Goal: Information Seeking & Learning: Learn about a topic

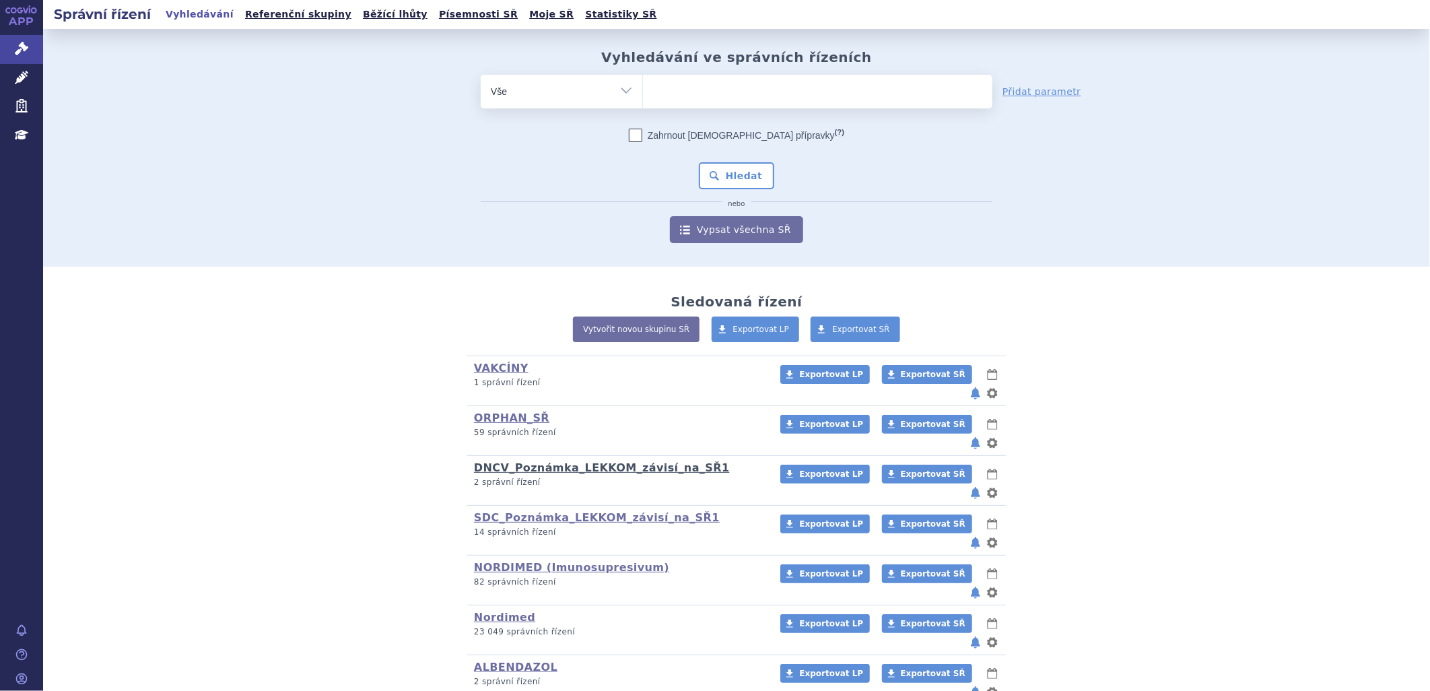
click at [636, 461] on link "DNCV_Poznámka_LEKKOM_závisí_na_SŘ1" at bounding box center [602, 467] width 256 height 13
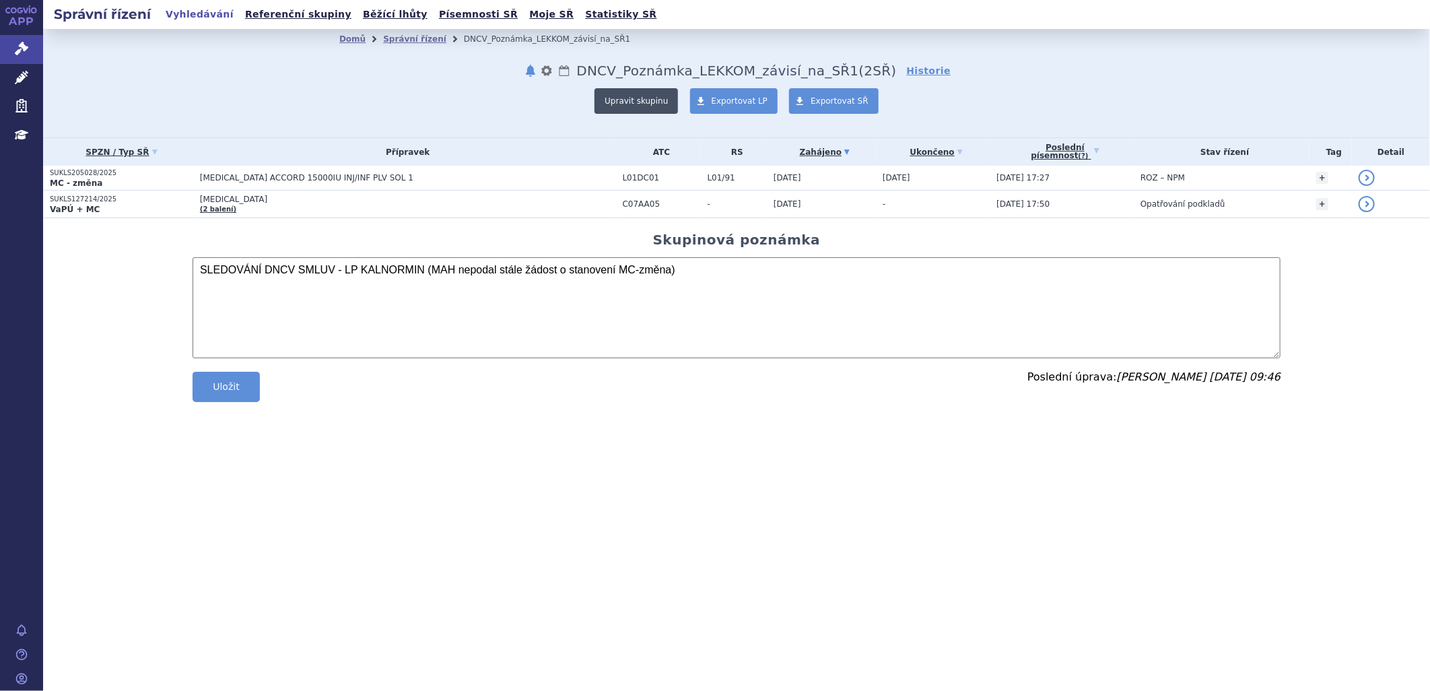
click at [653, 98] on button "Upravit skupinu" at bounding box center [637, 101] width 84 height 26
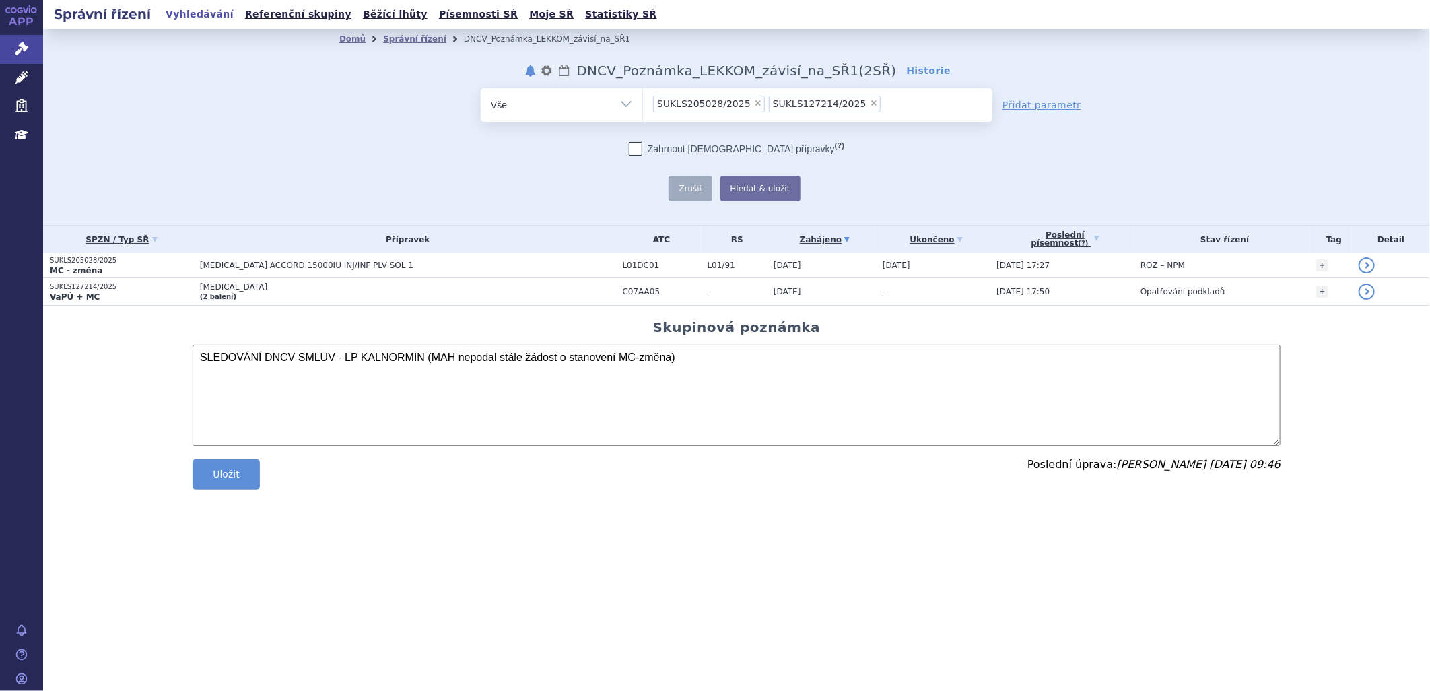
click at [880, 102] on ul "× SUKLS205028/2025 × SUKLS127214/2025" at bounding box center [818, 103] width 350 height 30
click at [643, 102] on select "SUKLS205028/2025 SUKLS127214/2025" at bounding box center [642, 105] width 1 height 34
paste input "SUKLS366545/2025"
type input "SUKLS366545/2025"
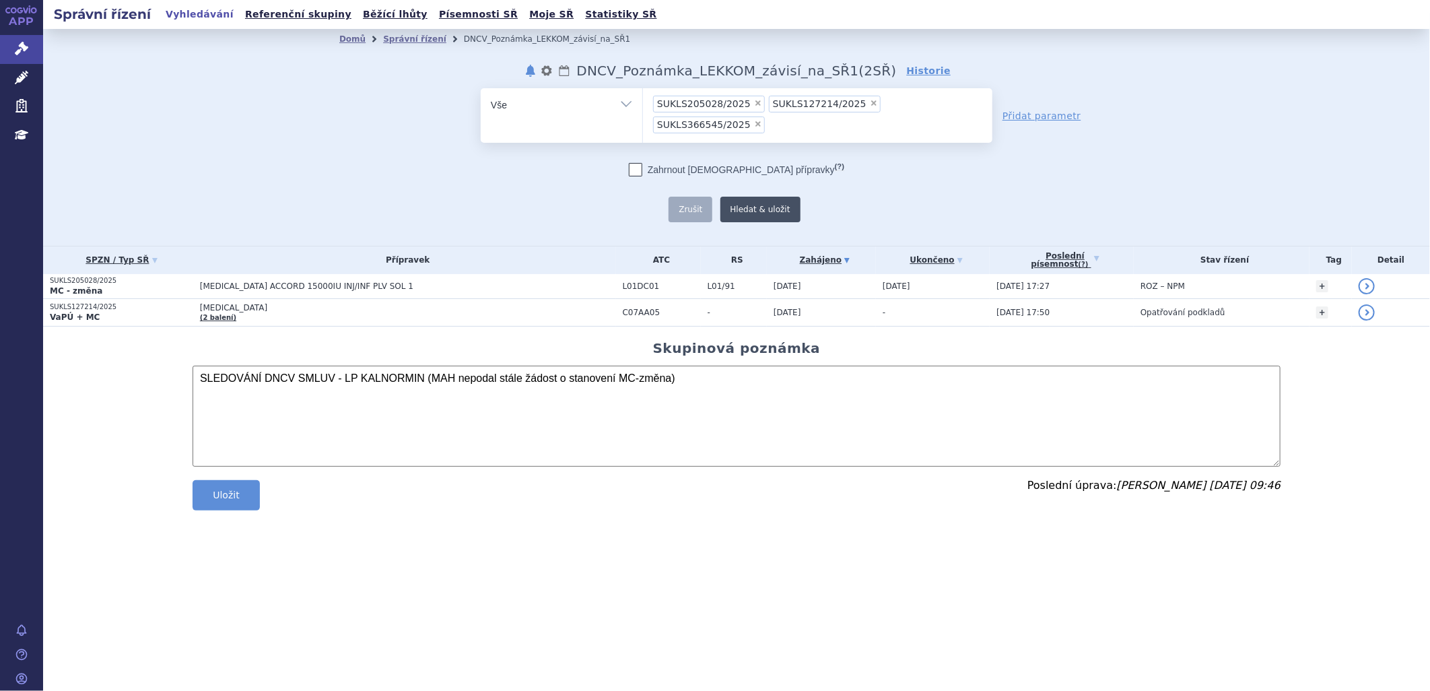
click at [734, 197] on button "Hledat & uložit" at bounding box center [761, 210] width 80 height 26
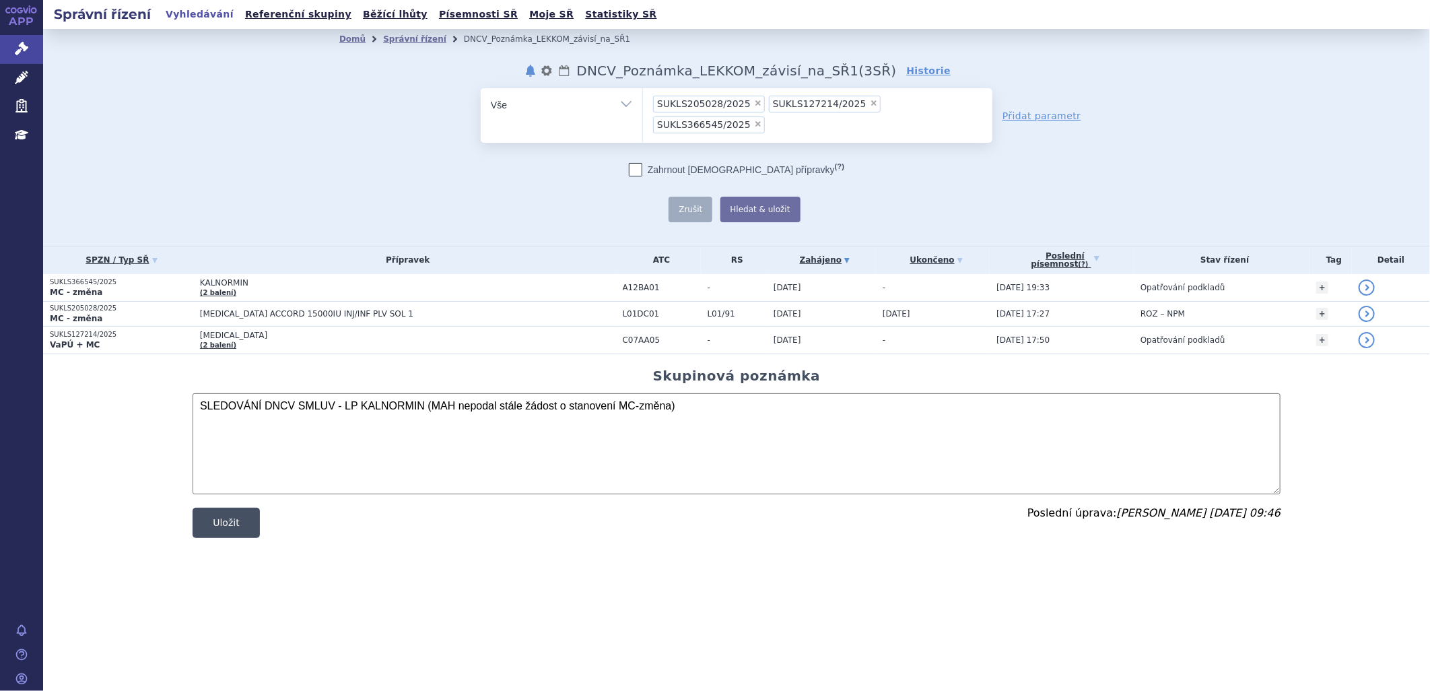
click at [226, 508] on button "Uložit" at bounding box center [226, 523] width 67 height 30
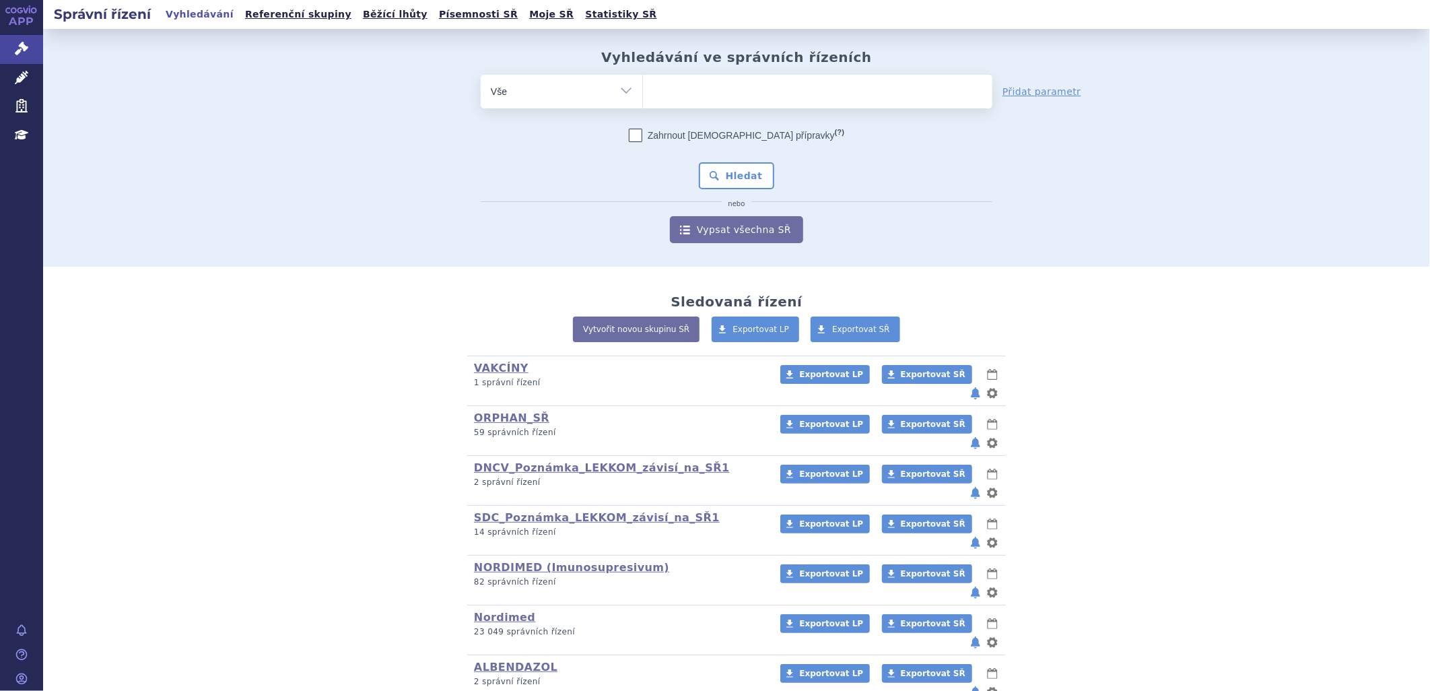
click at [662, 92] on ul at bounding box center [818, 89] width 350 height 28
click at [643, 92] on select at bounding box center [642, 91] width 1 height 34
type input "KAL"
type input "KALN"
type input "KALNOR"
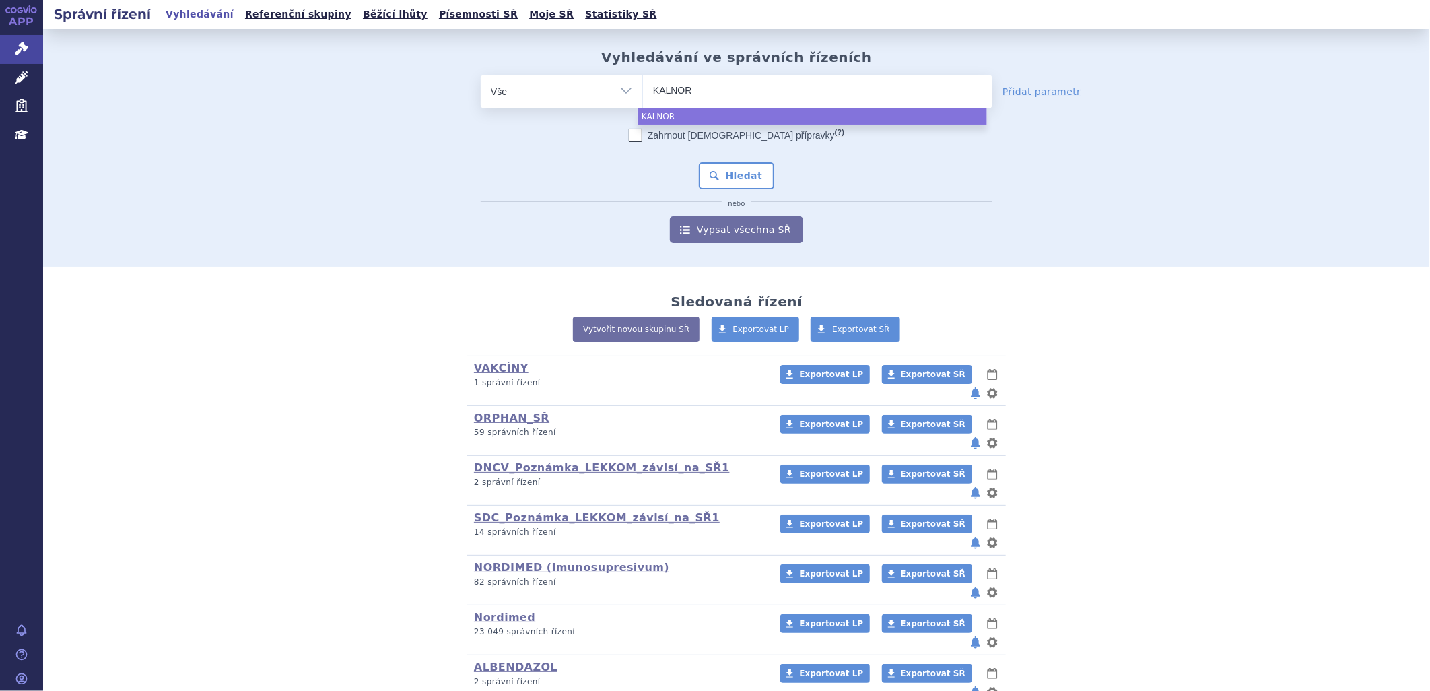
type input "KALNORM"
type input "KALNORMI"
type input "KALNORMIN"
select select "KALNORMIN"
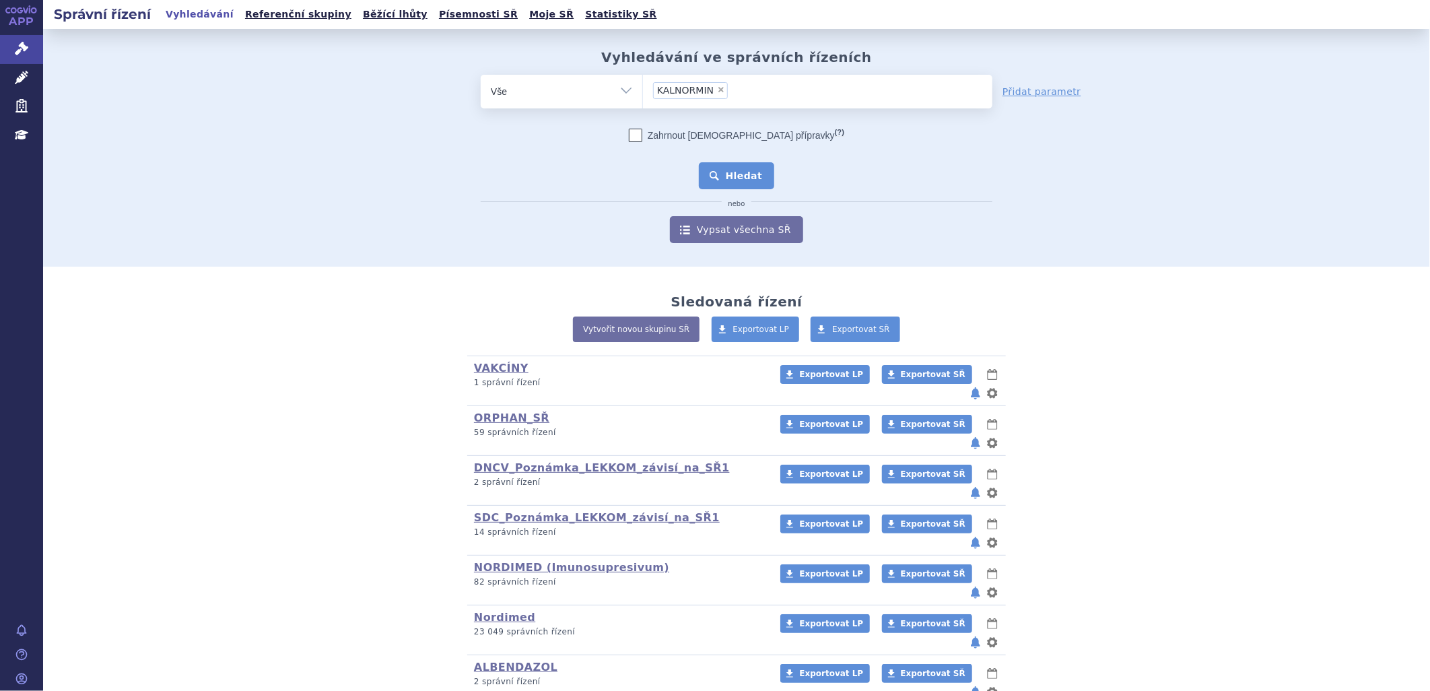
click at [746, 180] on button "Hledat" at bounding box center [737, 175] width 76 height 27
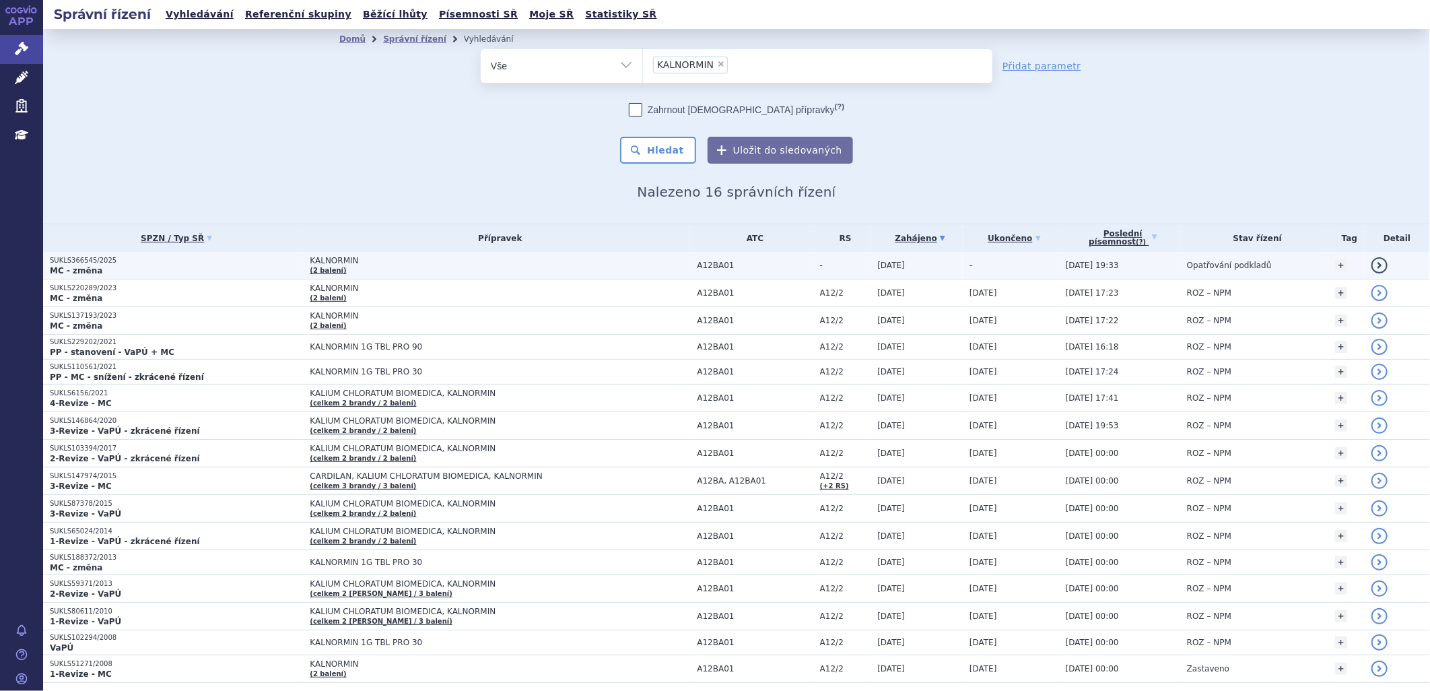
click at [86, 257] on p "SUKLS366545/2025" at bounding box center [176, 260] width 253 height 9
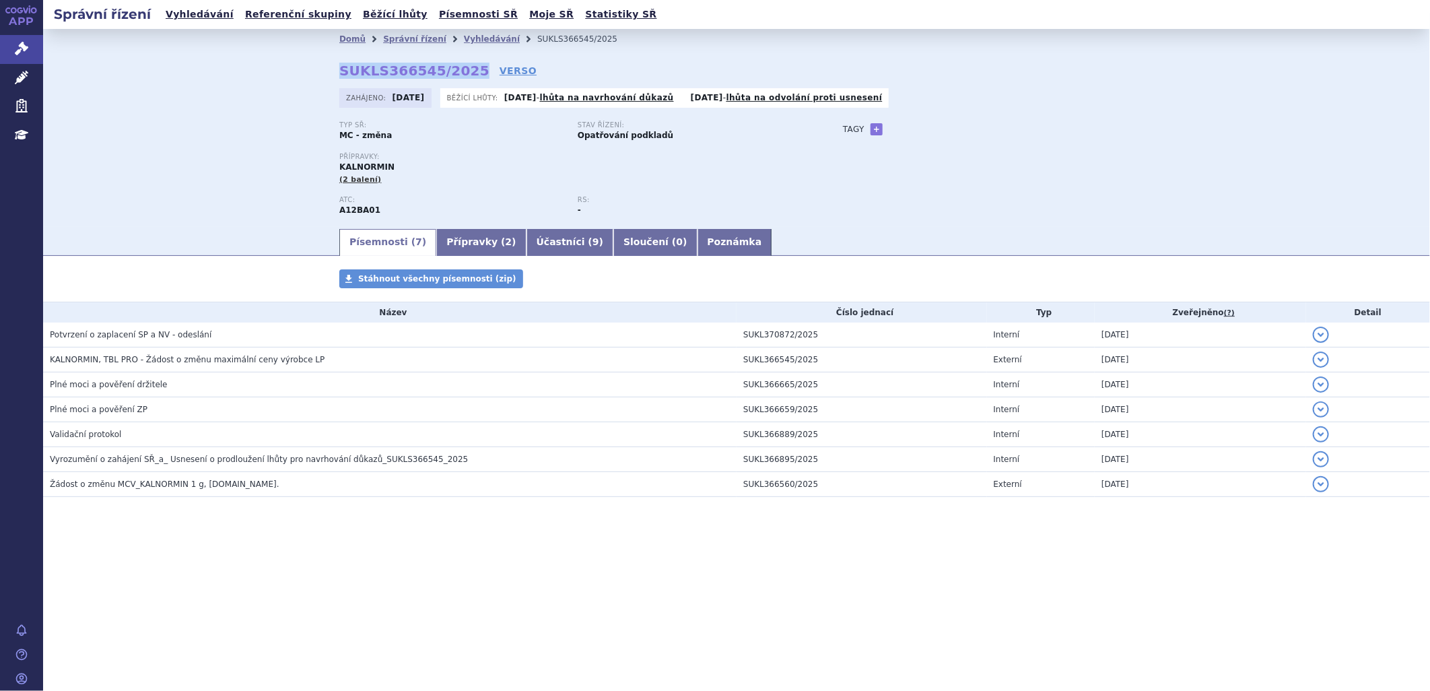
drag, startPoint x: 463, startPoint y: 68, endPoint x: 330, endPoint y: 70, distance: 133.4
click at [330, 70] on div "Domů Správní řízení Vyhledávání SUKLS366545/2025 SUKLS366545/2025 VERSO [GEOGRA…" at bounding box center [736, 138] width 849 height 178
copy strong "SUKLS366545/2025"
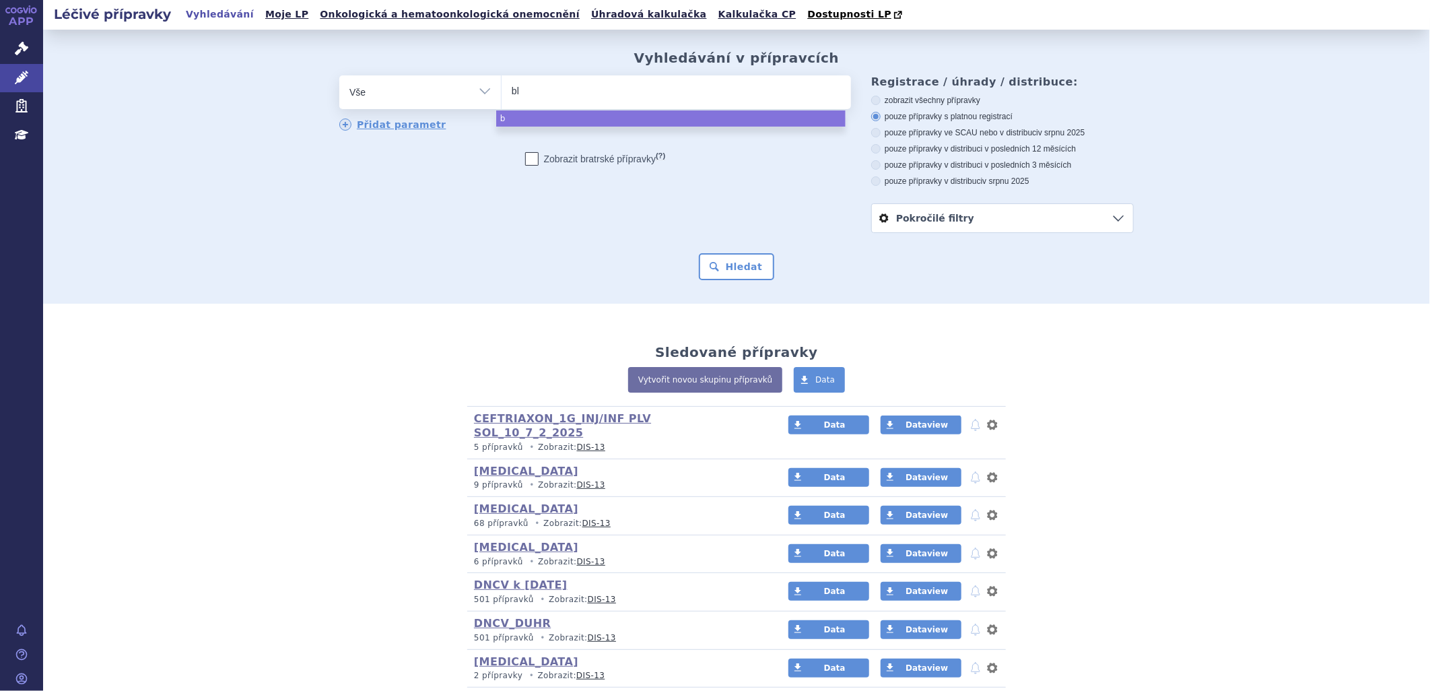
type input "ble"
type input "bleo"
type input "bleom"
type input "bleomy"
type input "bleomyc"
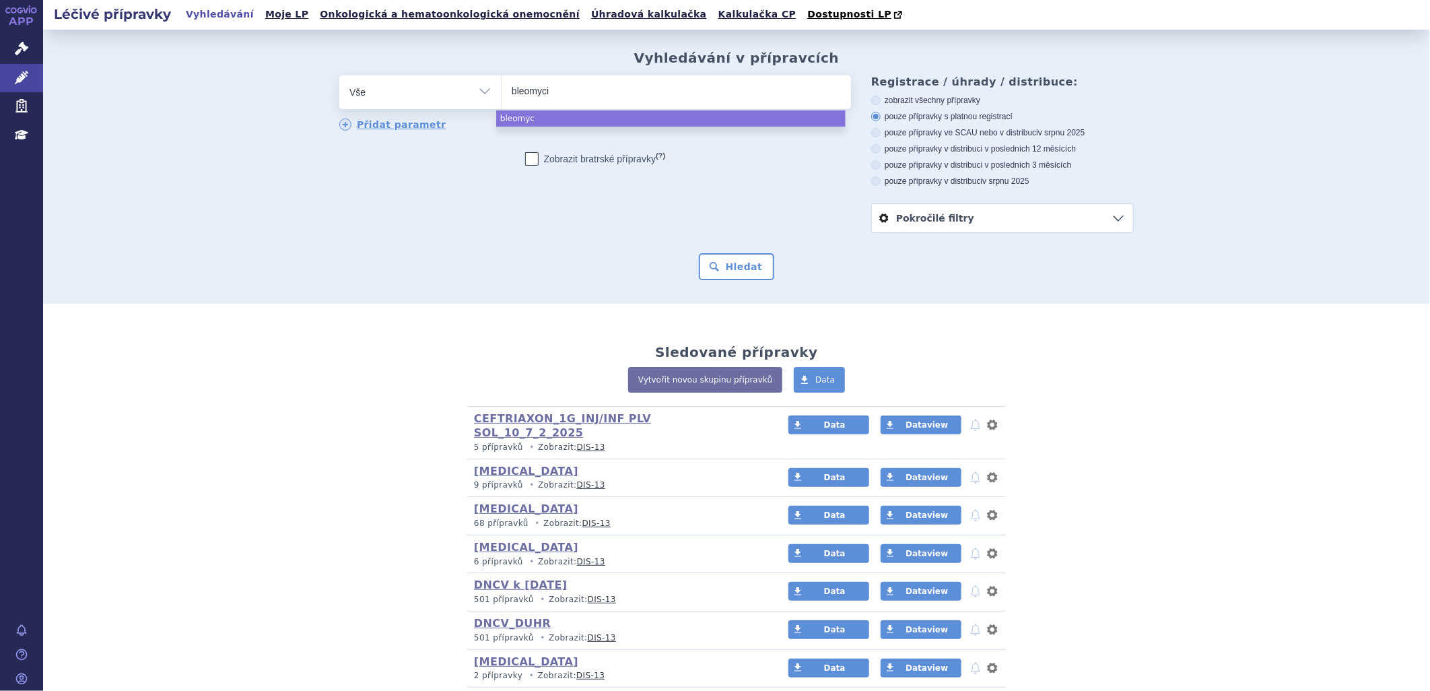
type input "bleomycin"
type input "bleomycin a"
type input "bleomycin ac"
type input "bleomycin acco"
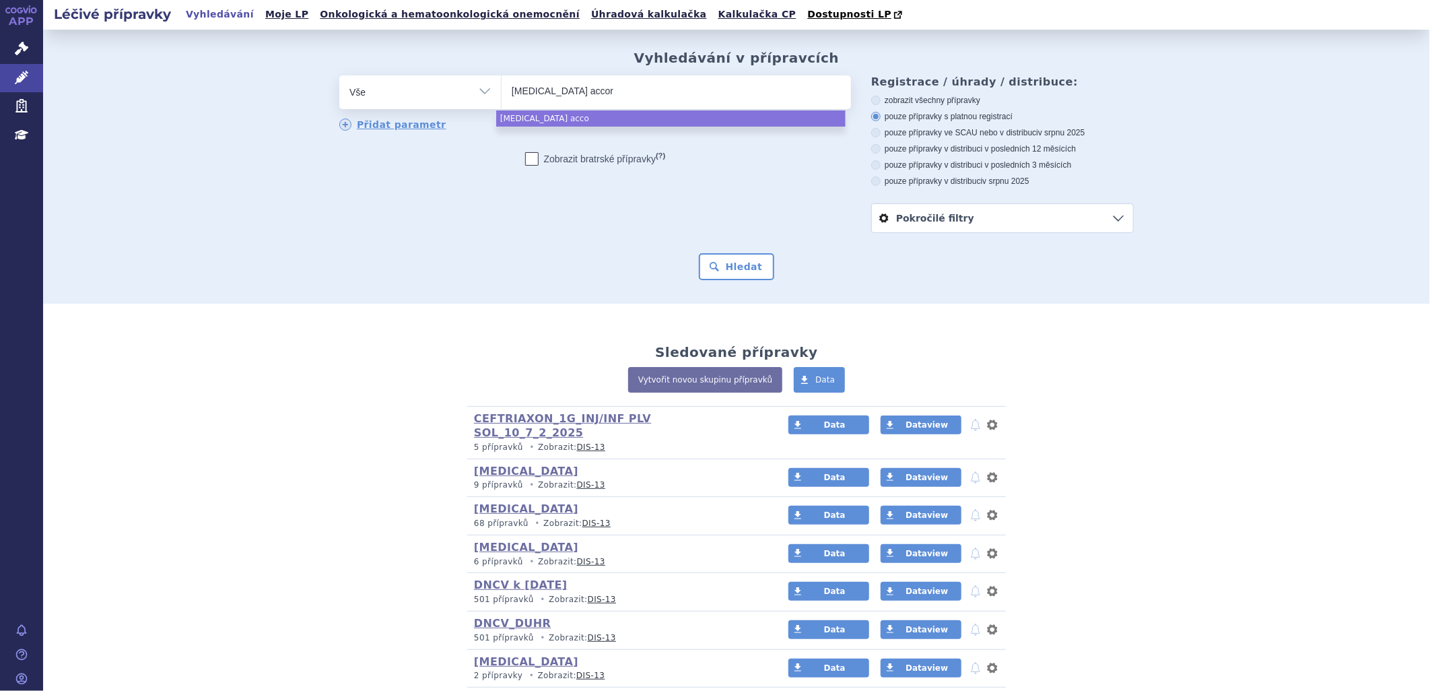
type input "[MEDICAL_DATA] accord"
select select "[MEDICAL_DATA] accord"
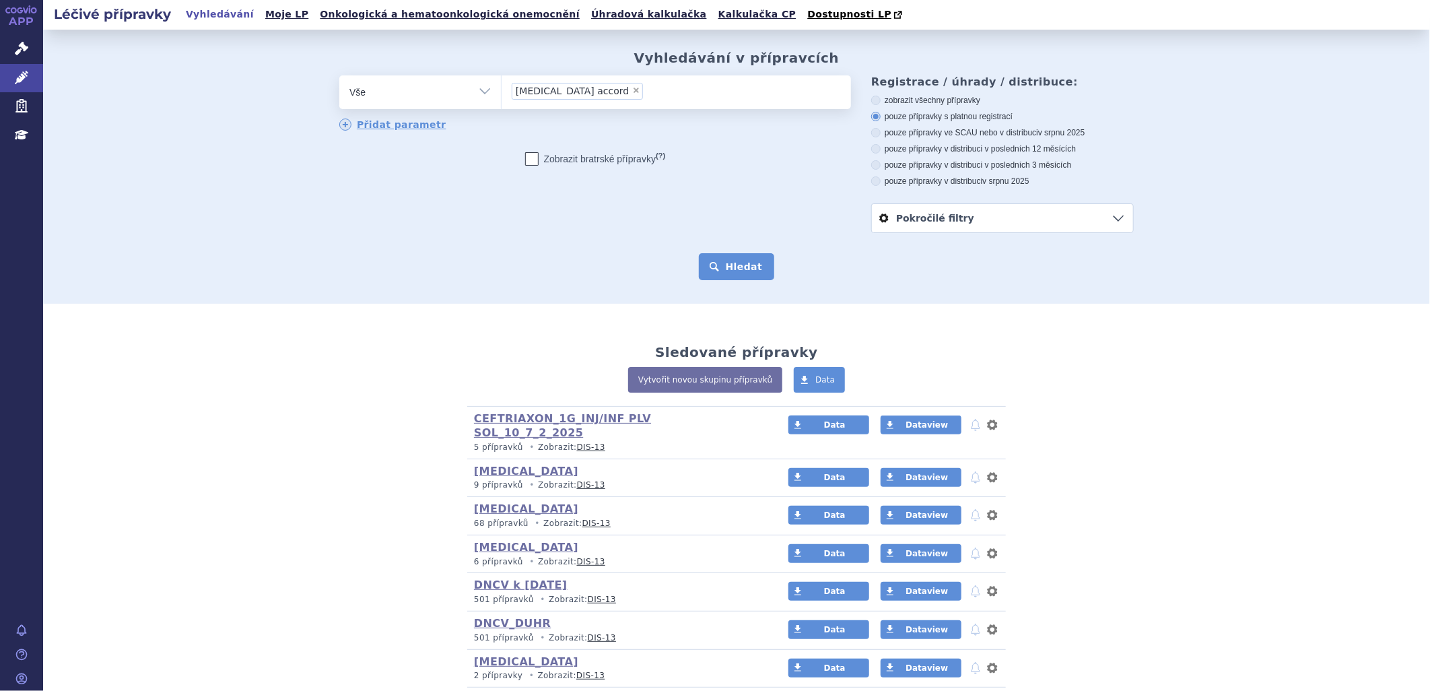
click at [722, 271] on button "Hledat" at bounding box center [737, 266] width 76 height 27
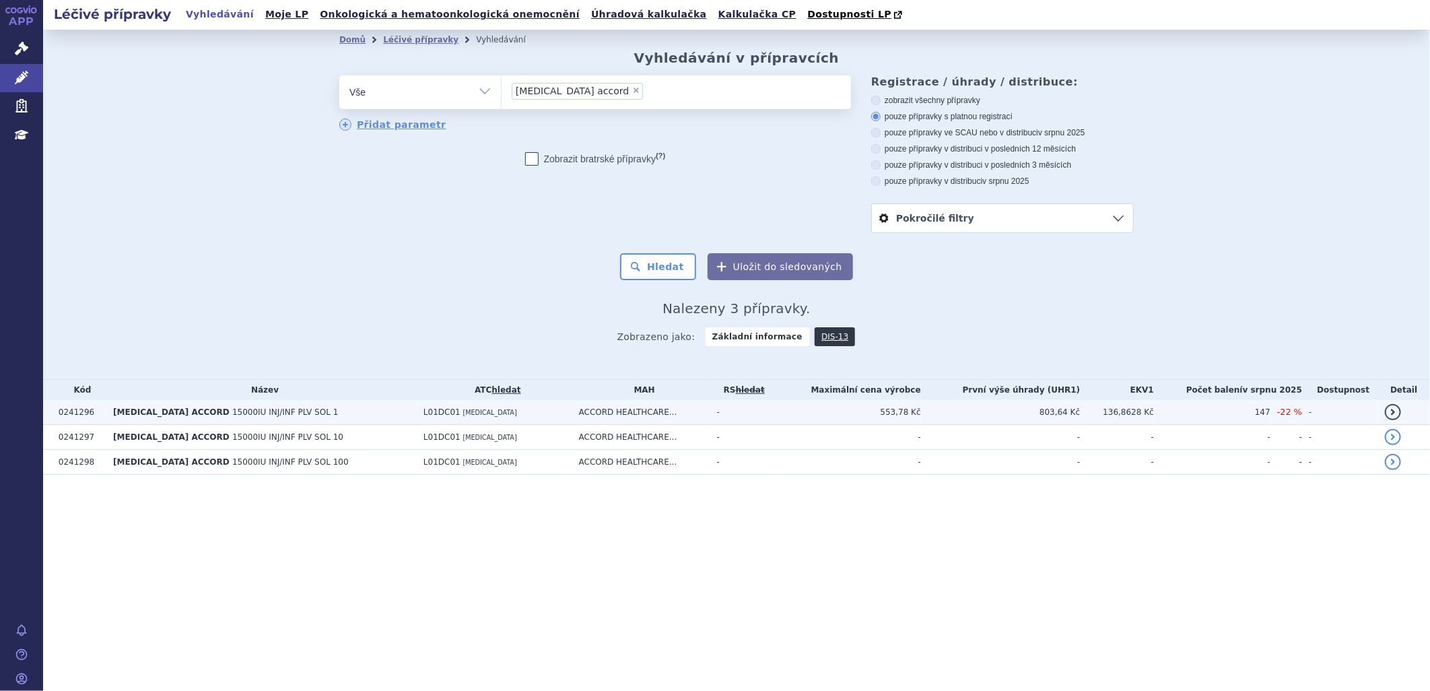
click at [232, 422] on td "[MEDICAL_DATA] ACCORD 15000IU INJ/INF PLV SOL 1" at bounding box center [261, 412] width 310 height 25
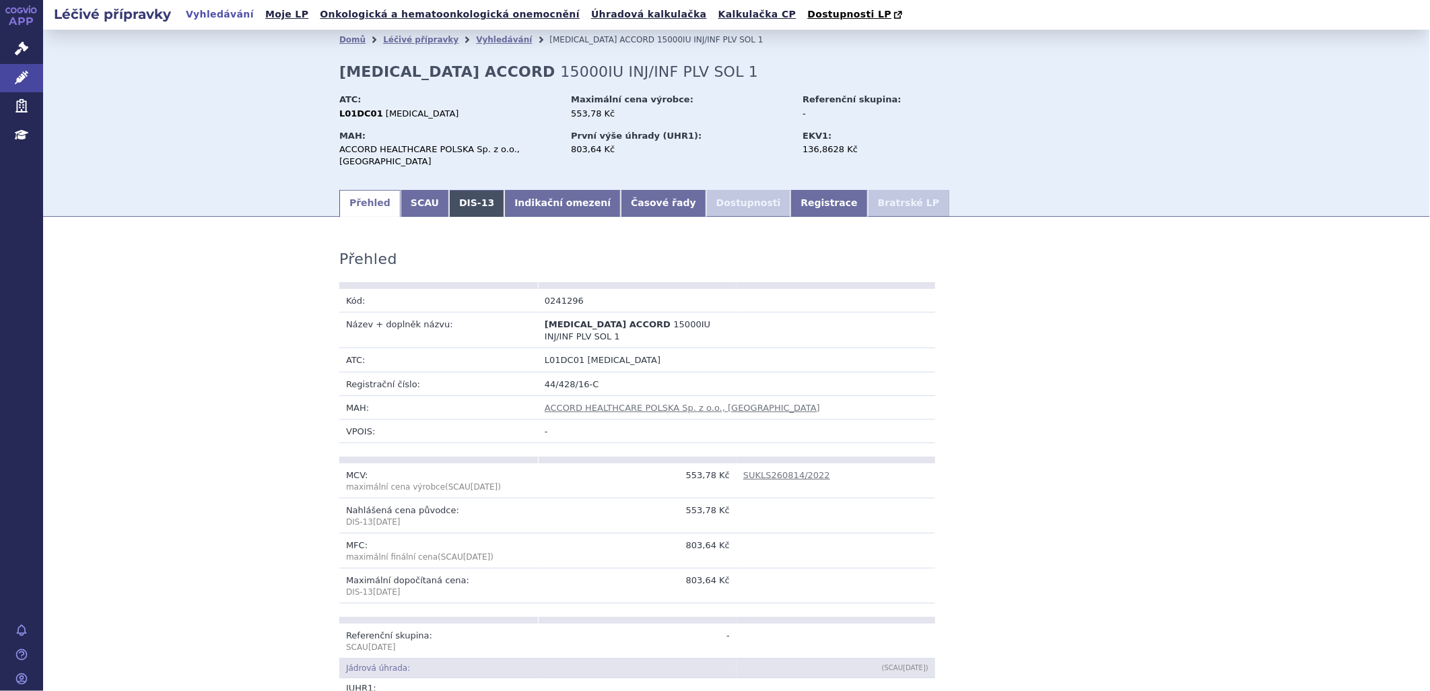
click at [456, 193] on link "DIS-13" at bounding box center [476, 203] width 55 height 27
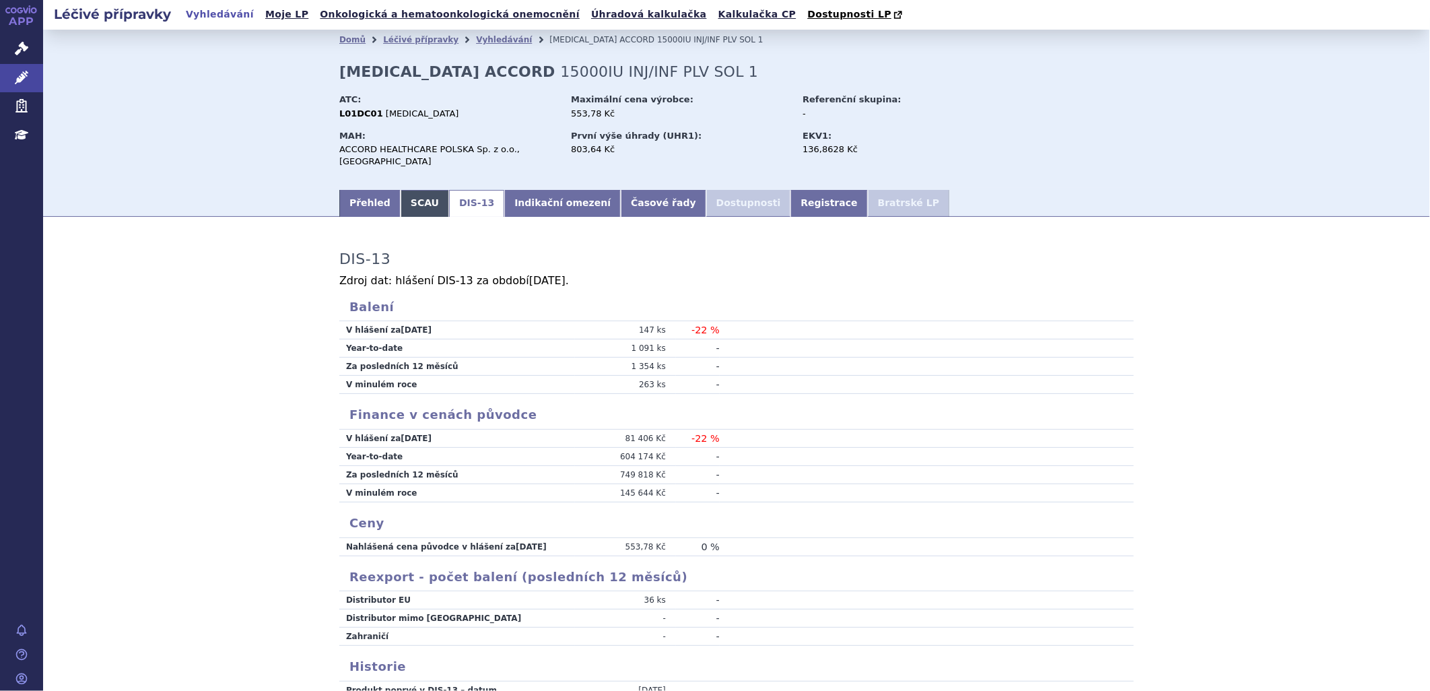
click at [414, 198] on link "SCAU" at bounding box center [425, 203] width 48 height 27
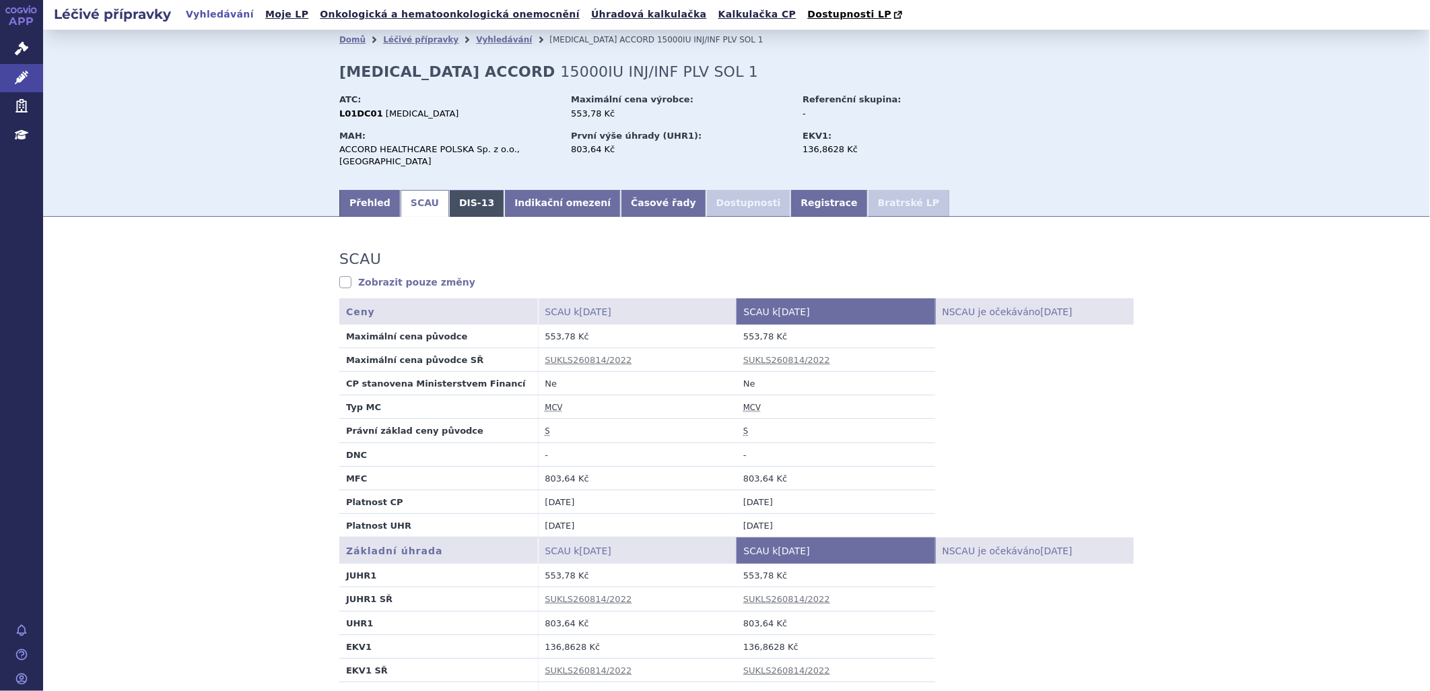
click at [465, 195] on link "DIS-13" at bounding box center [476, 203] width 55 height 27
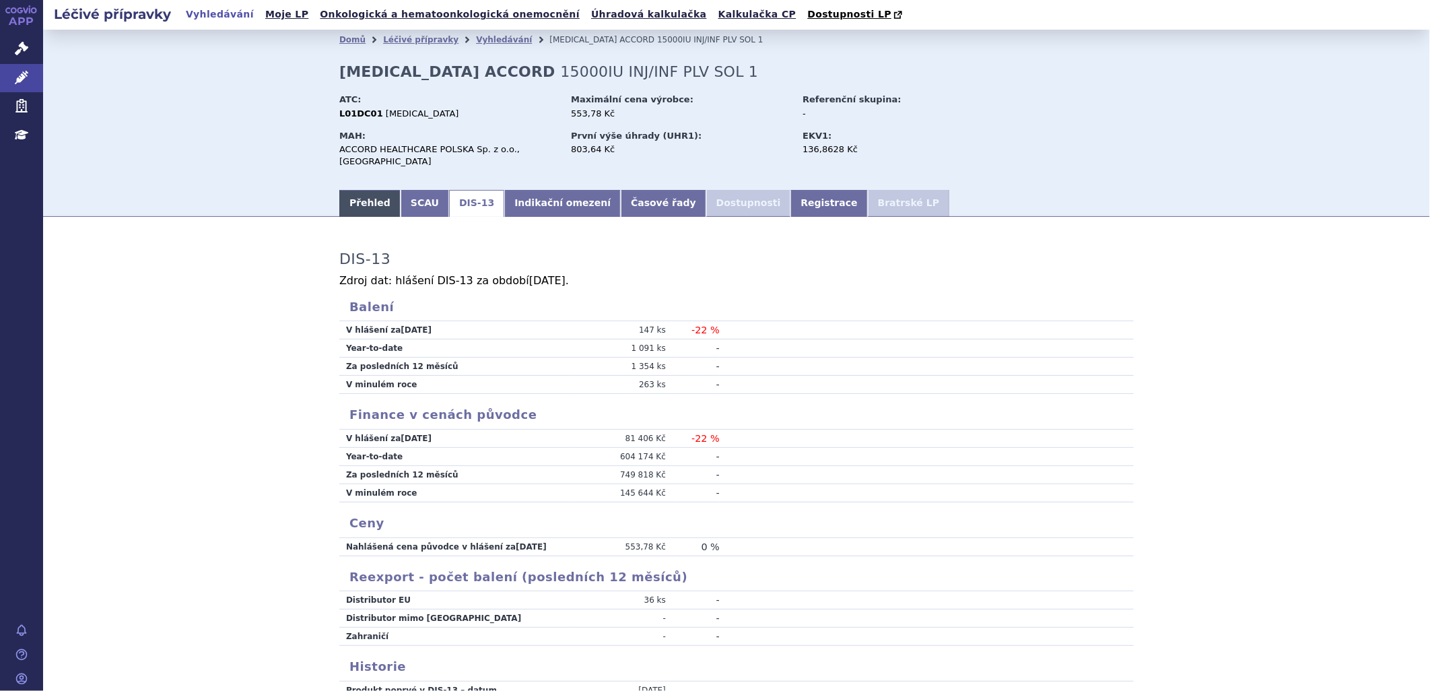
click at [347, 190] on link "Přehled" at bounding box center [369, 203] width 61 height 27
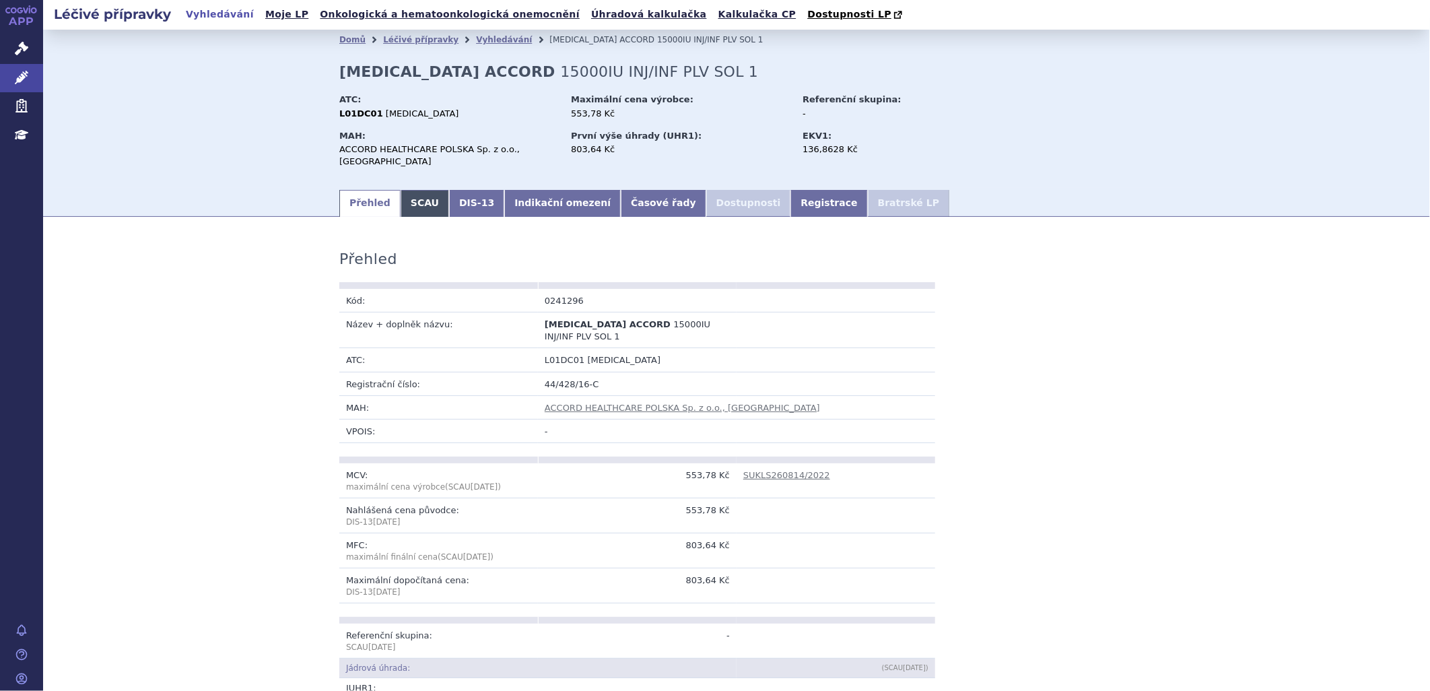
click at [405, 196] on link "SCAU" at bounding box center [425, 203] width 48 height 27
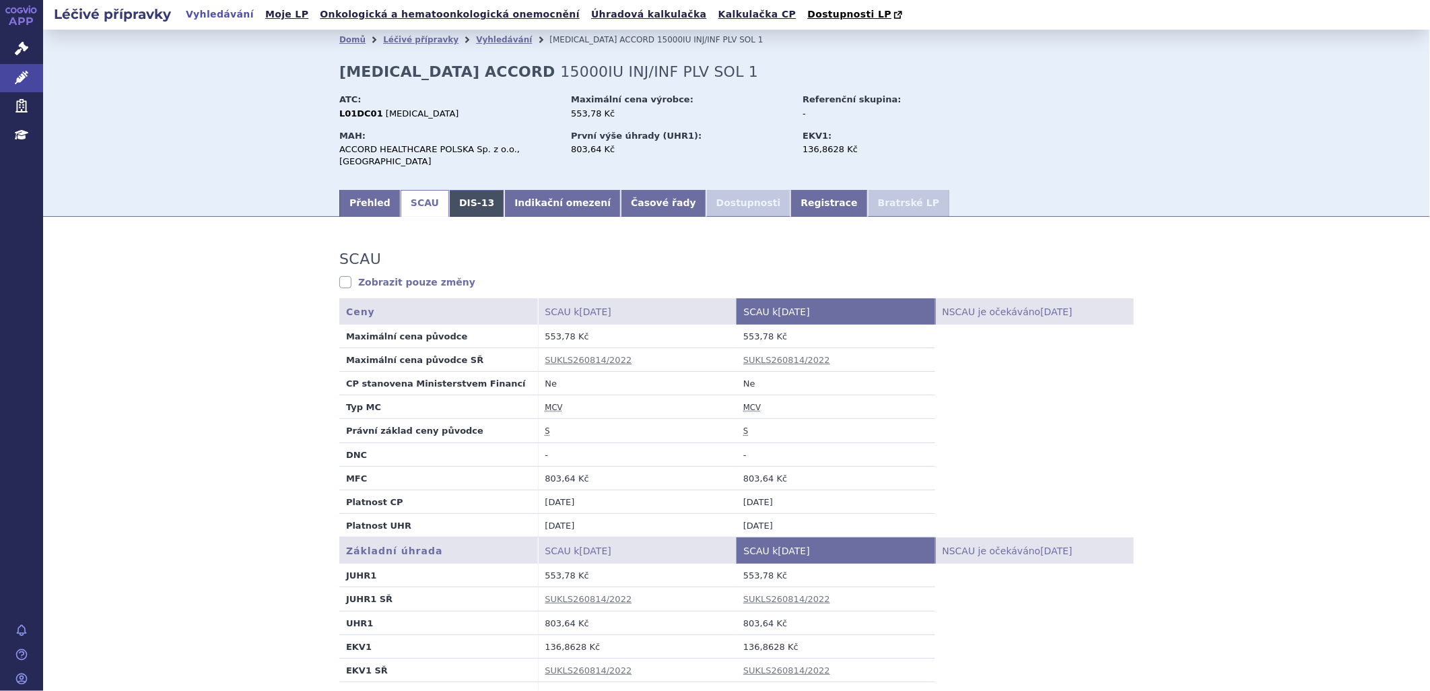
click at [459, 196] on link "DIS-13" at bounding box center [476, 203] width 55 height 27
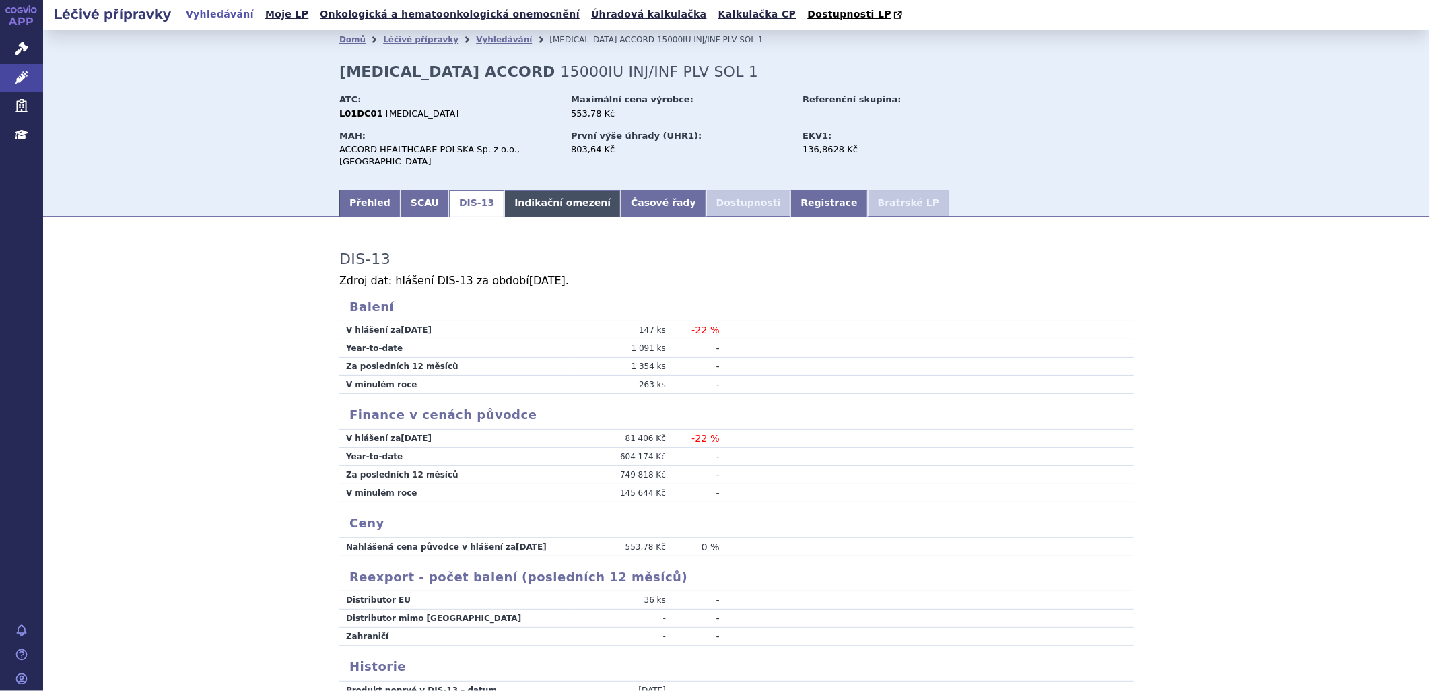
click at [543, 193] on link "Indikační omezení" at bounding box center [562, 203] width 117 height 27
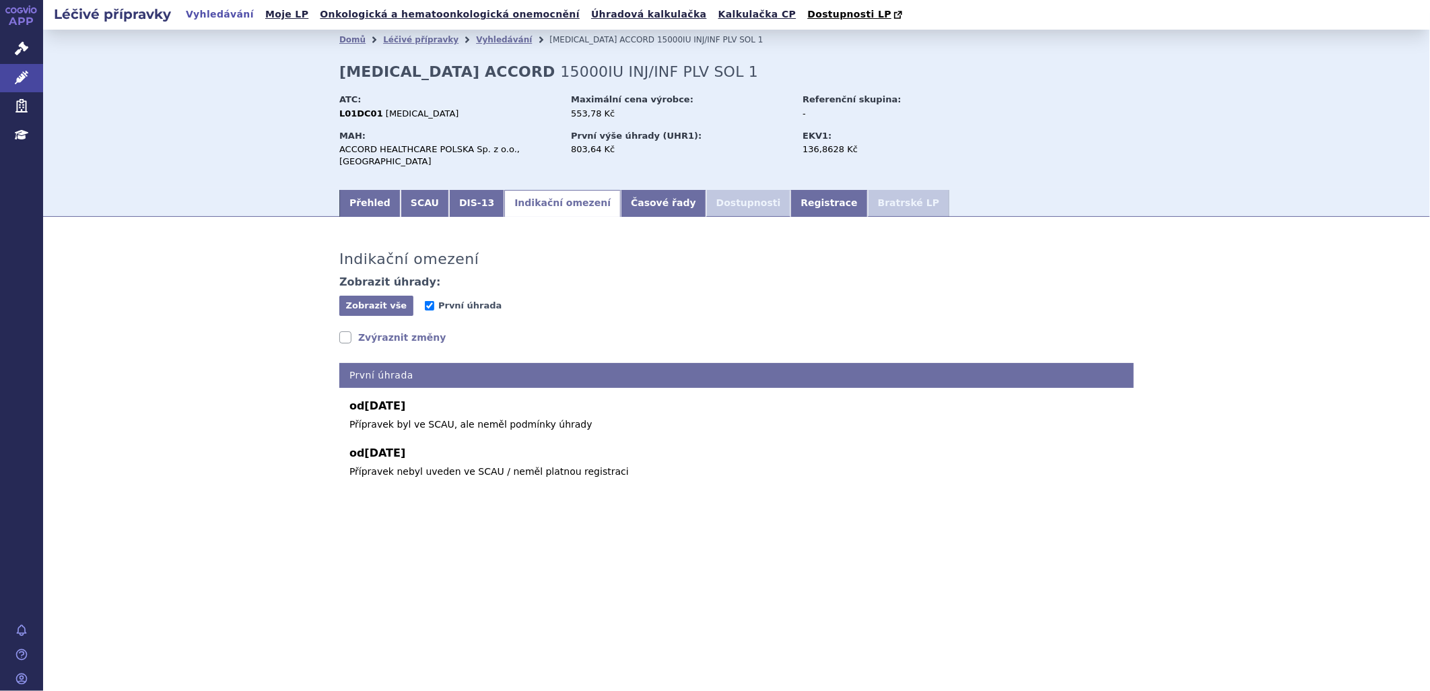
click at [588, 197] on link "Indikační omezení" at bounding box center [562, 203] width 117 height 27
click at [791, 198] on link "Registrace" at bounding box center [829, 203] width 77 height 27
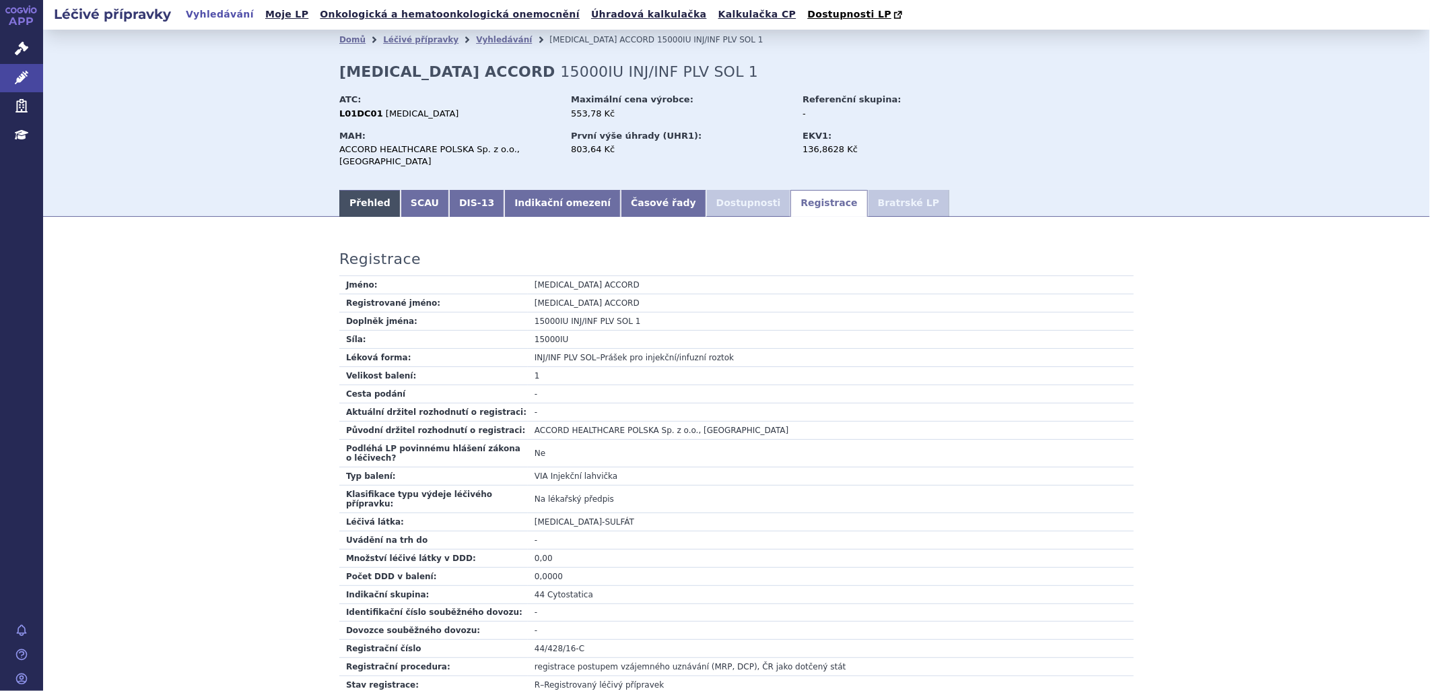
click at [345, 193] on link "Přehled" at bounding box center [369, 203] width 61 height 27
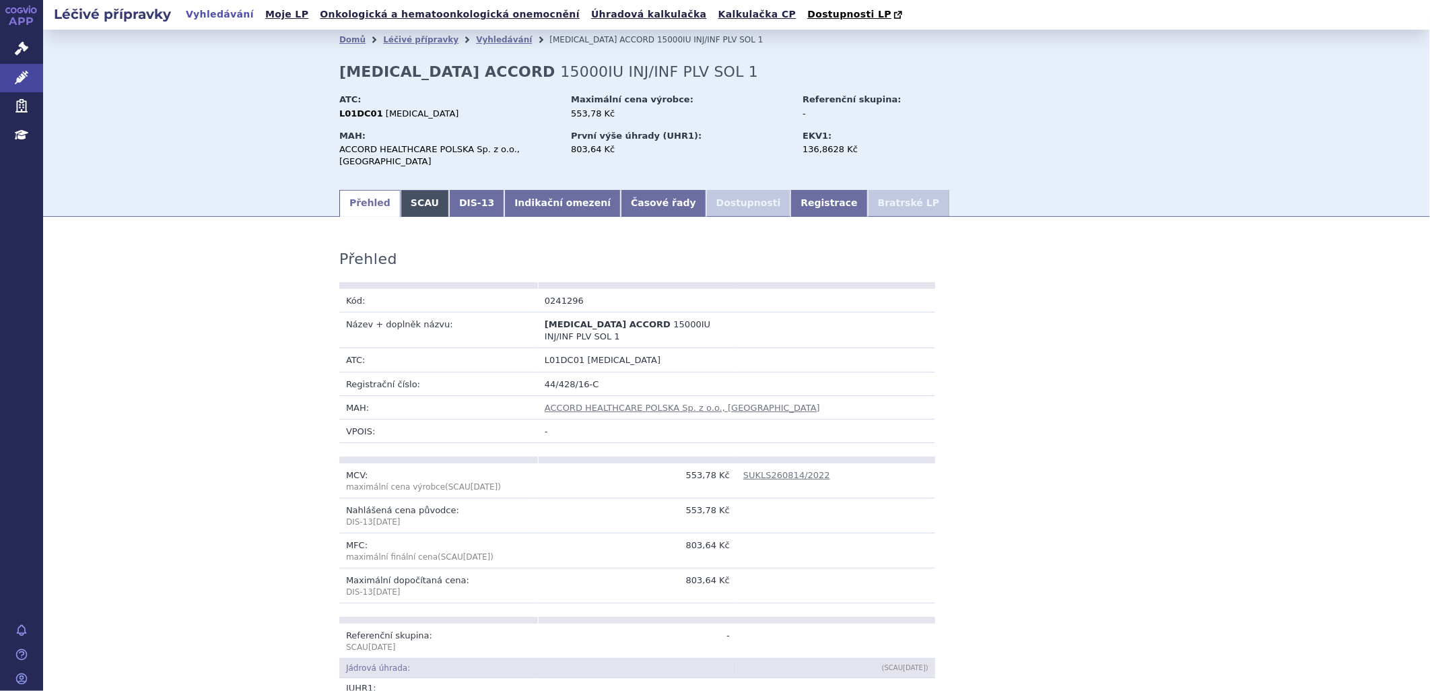
click at [419, 190] on link "SCAU" at bounding box center [425, 203] width 48 height 27
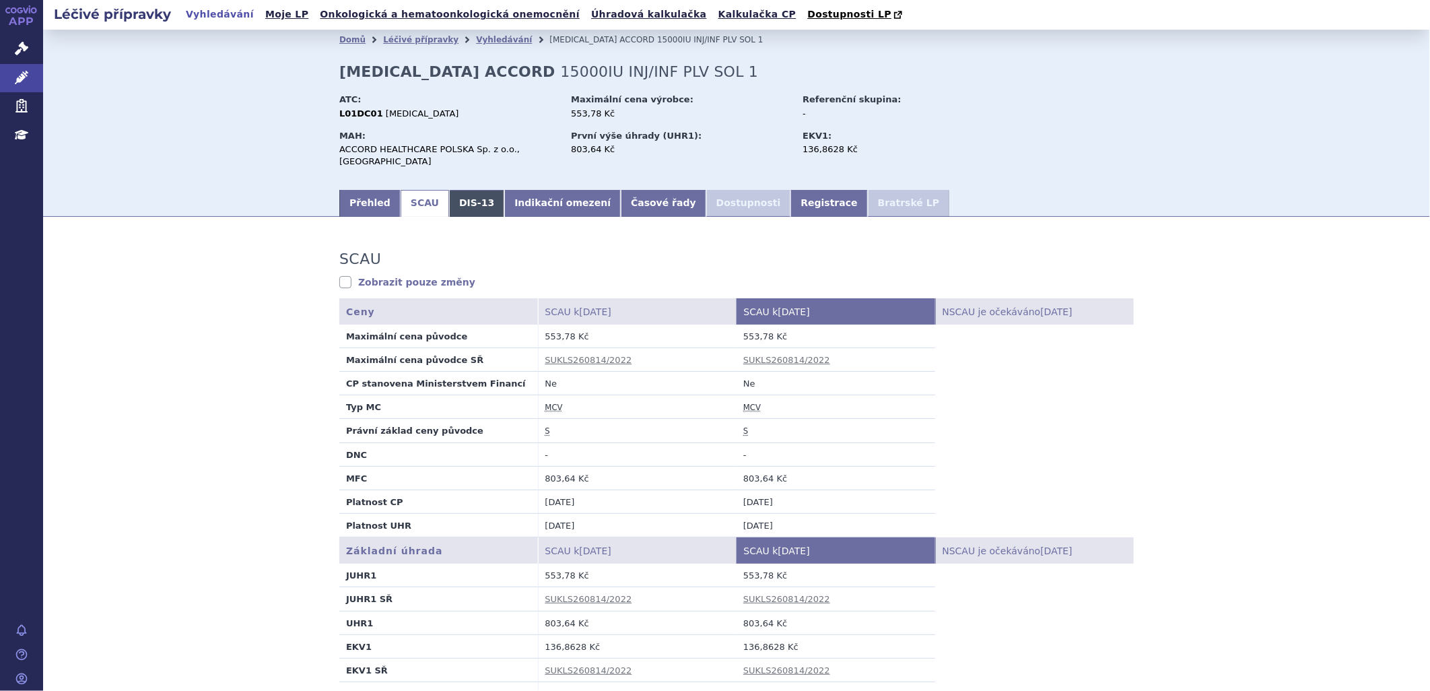
click at [453, 194] on link "DIS-13" at bounding box center [476, 203] width 55 height 27
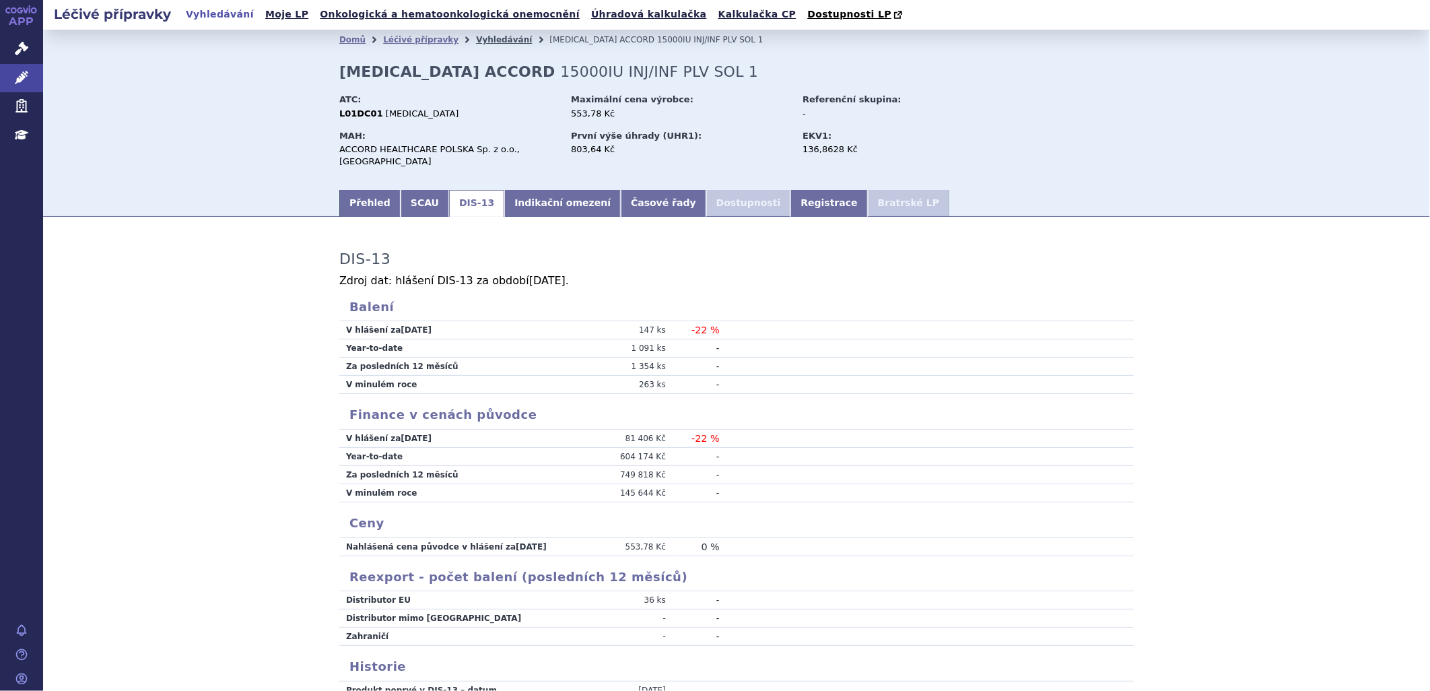
click at [476, 38] on link "Vyhledávání" at bounding box center [504, 39] width 56 height 9
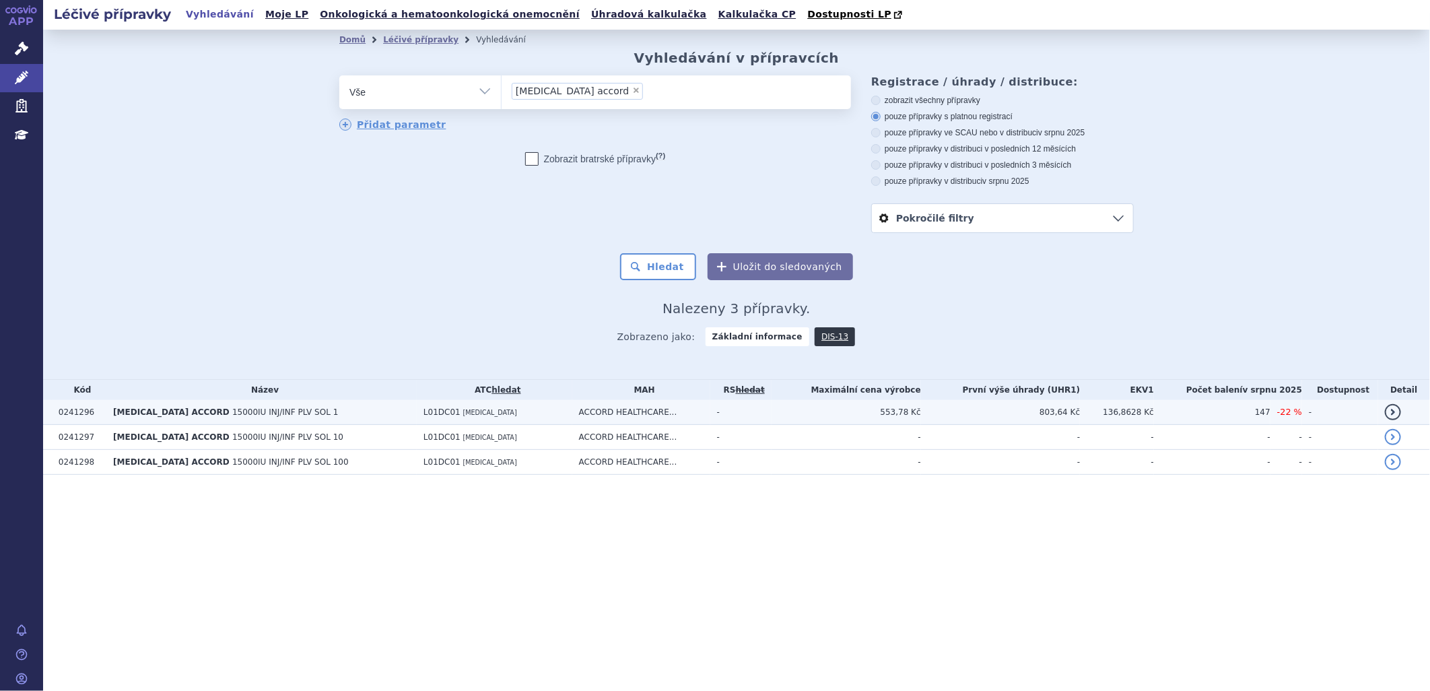
click at [144, 411] on span "[MEDICAL_DATA] ACCORD" at bounding box center [171, 411] width 117 height 9
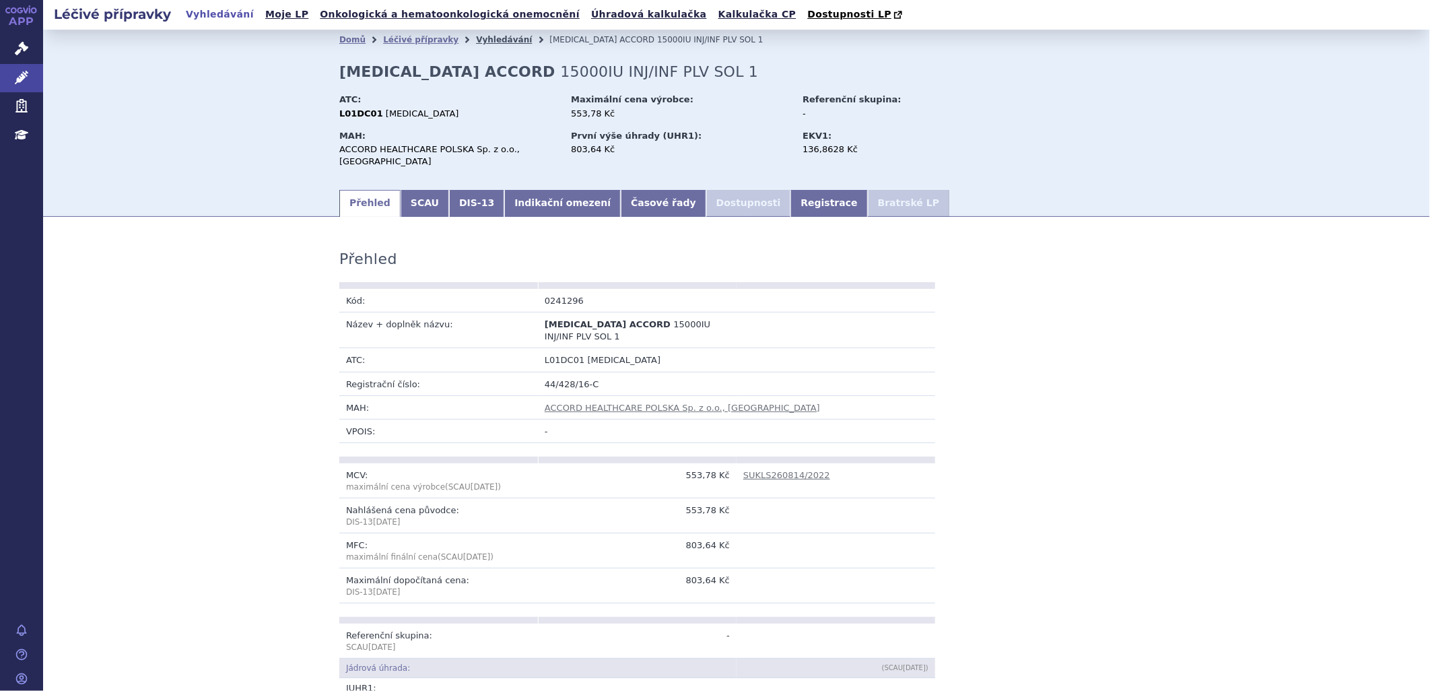
click at [476, 39] on link "Vyhledávání" at bounding box center [504, 39] width 56 height 9
